Goal: Information Seeking & Learning: Learn about a topic

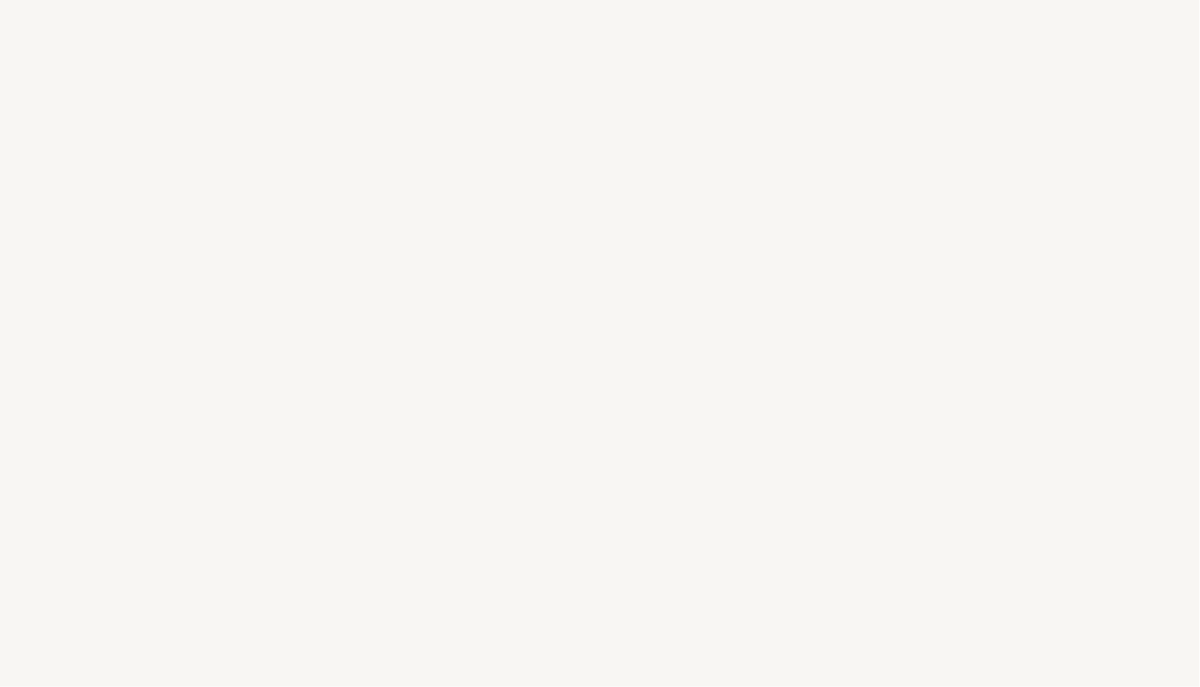
click at [203, 0] on html at bounding box center [600, 0] width 1200 height 0
